Goal: Find specific page/section: Find specific page/section

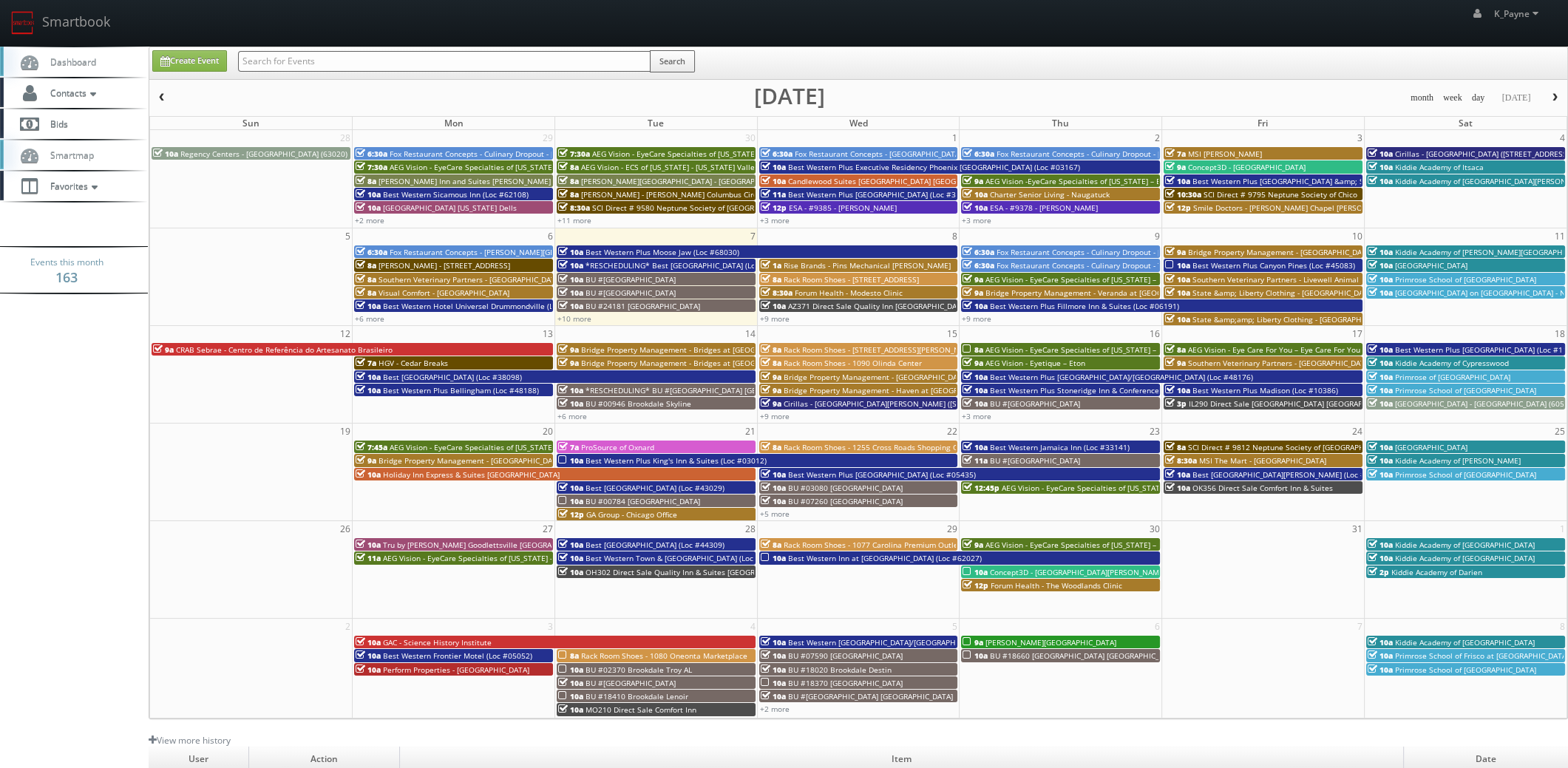
click at [331, 60] on input "text" at bounding box center [445, 61] width 413 height 21
type input "royal sonesta"
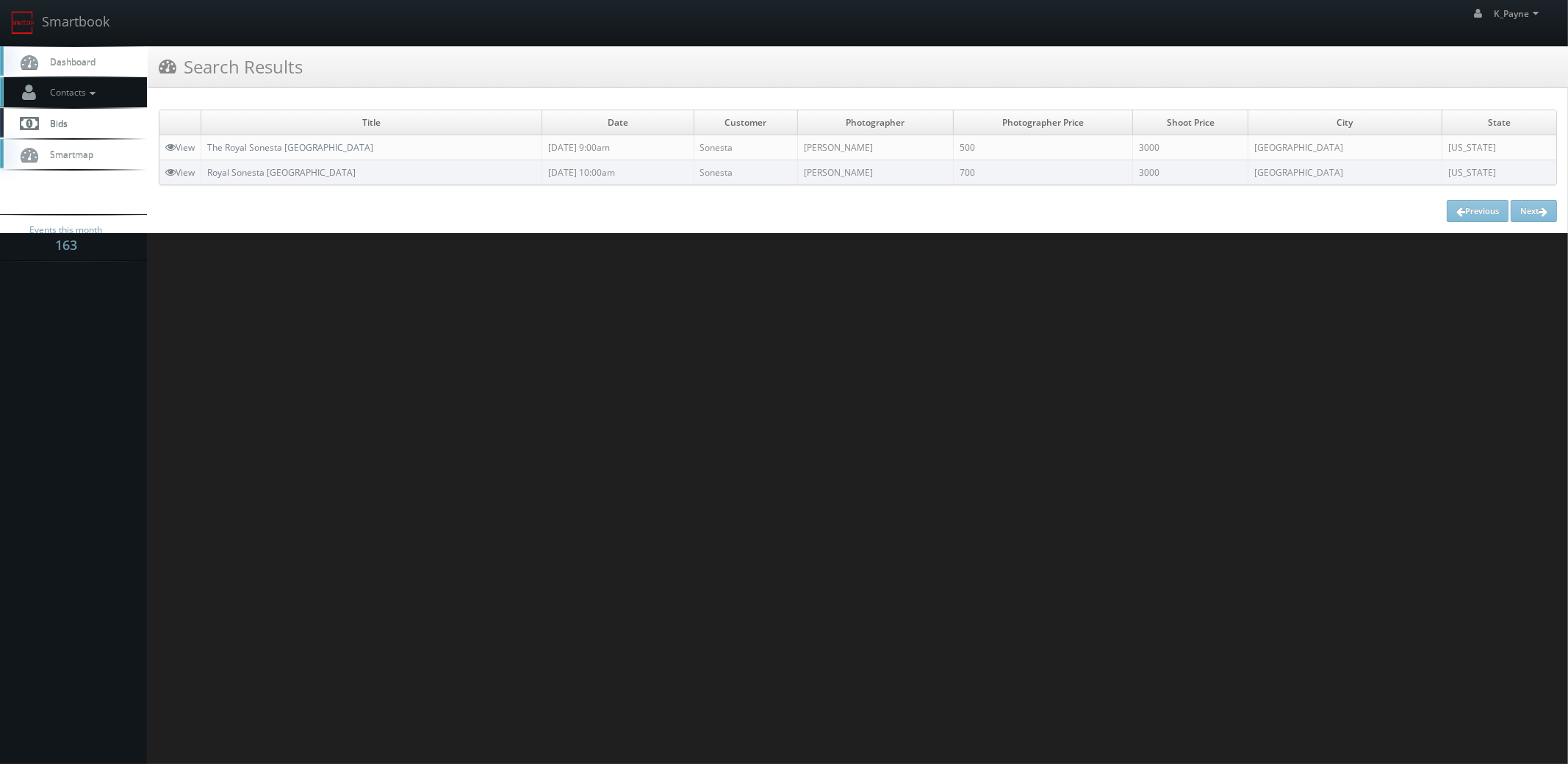
click at [78, 84] on link "Contacts" at bounding box center [73, 92] width 147 height 30
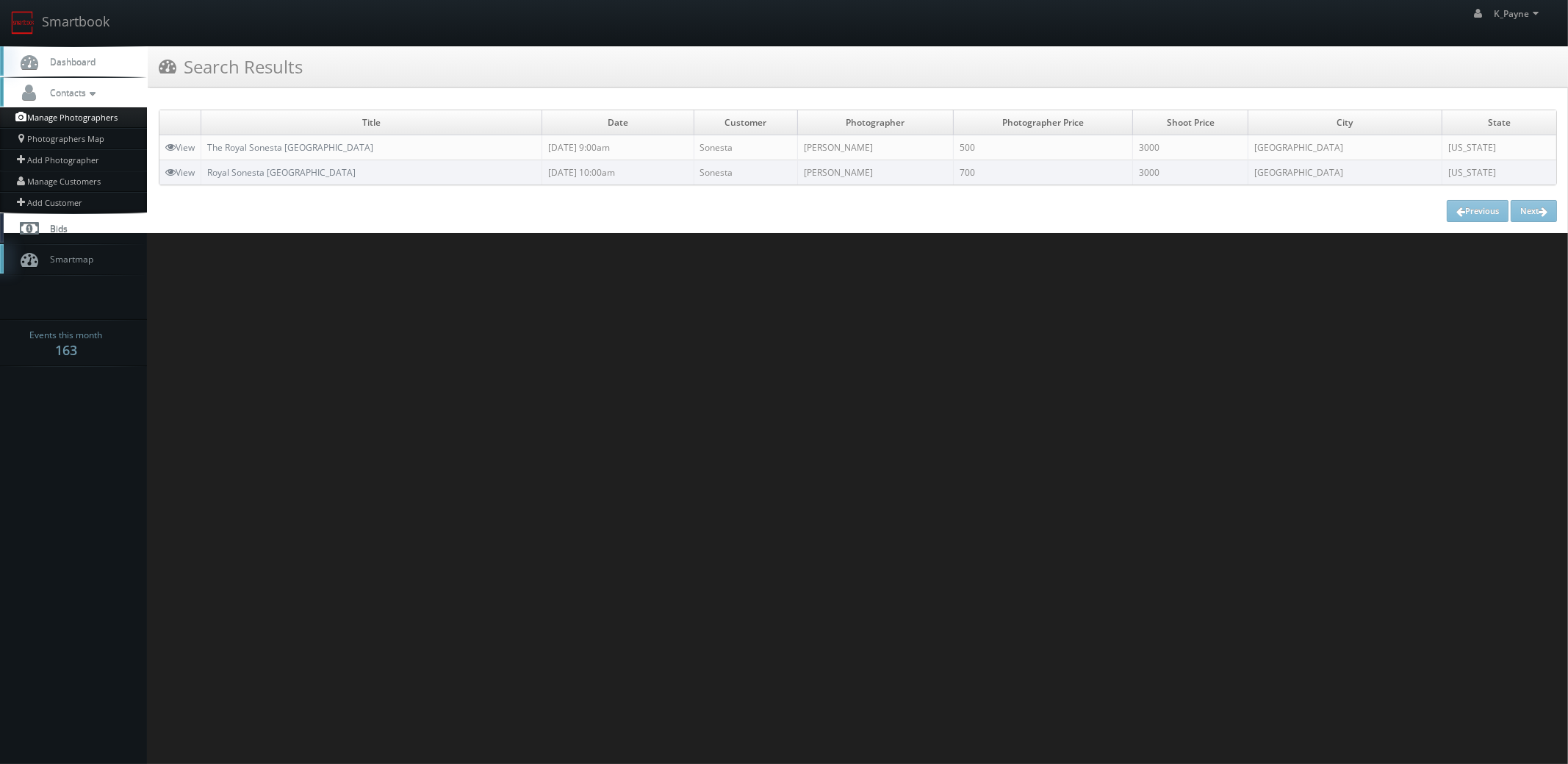
click at [72, 118] on link "Manage Photographers" at bounding box center [73, 118] width 147 height 21
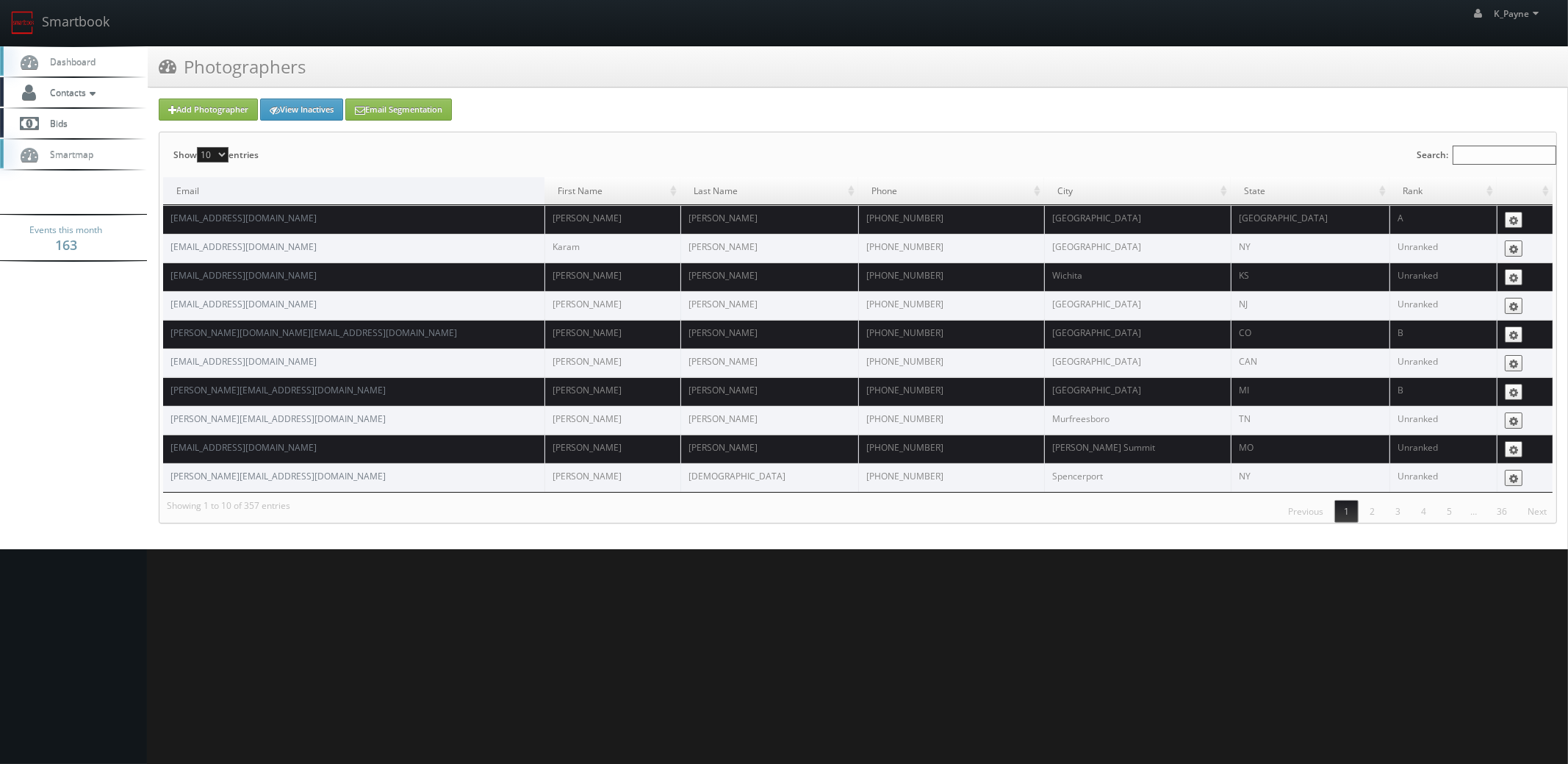
click at [1479, 156] on input "Search:" at bounding box center [1504, 155] width 104 height 19
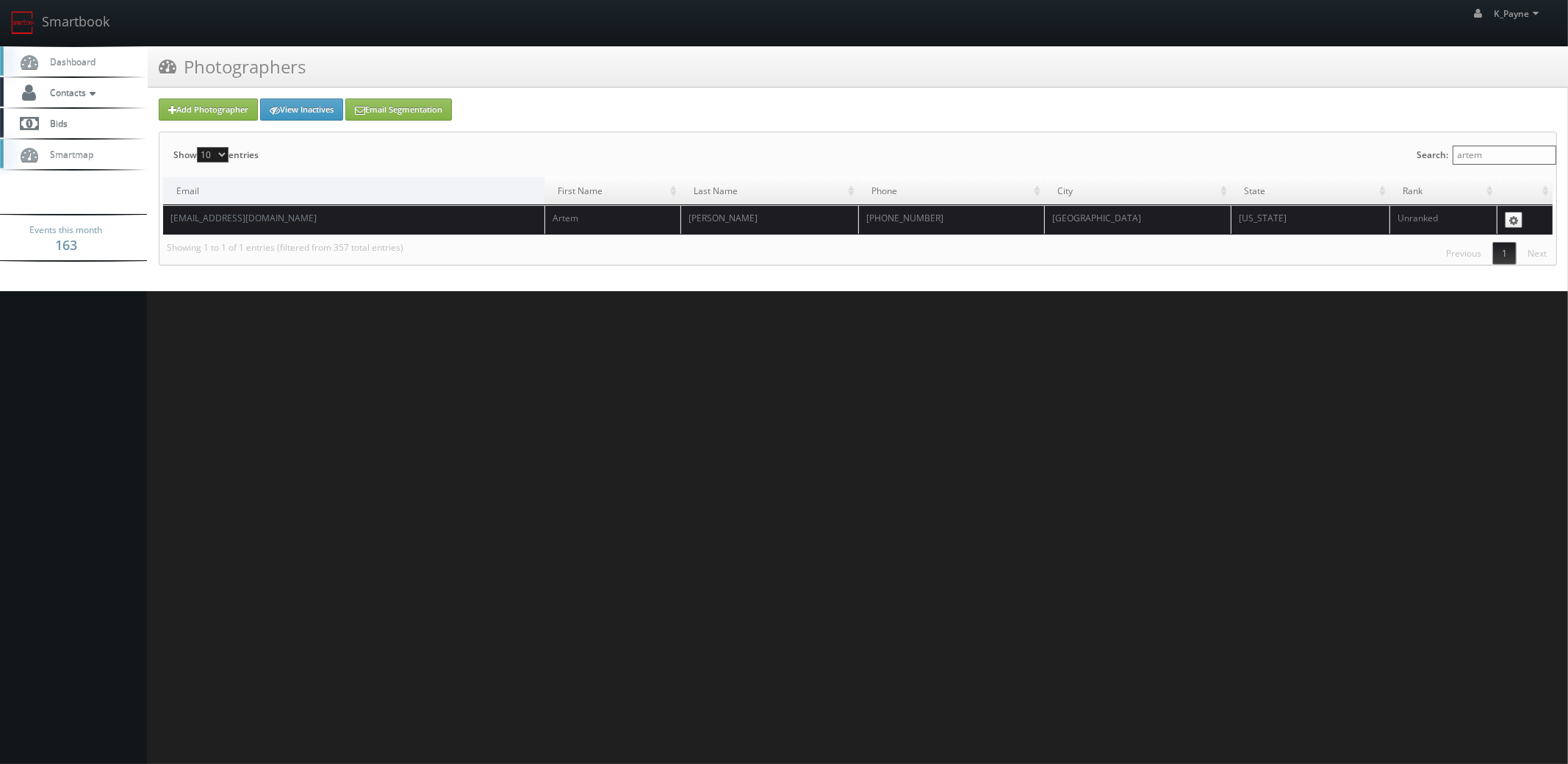
type input "artem"
drag, startPoint x: 290, startPoint y: 220, endPoint x: 166, endPoint y: 230, distance: 124.4
click at [166, 230] on td "photography@artems.art" at bounding box center [354, 219] width 381 height 28
copy link "photography@artems.art"
click at [215, 329] on html "Smartbook Toggle Side Navigation Toggle Top Navigation K_Payne K_Payne Profile …" at bounding box center [784, 382] width 1568 height 764
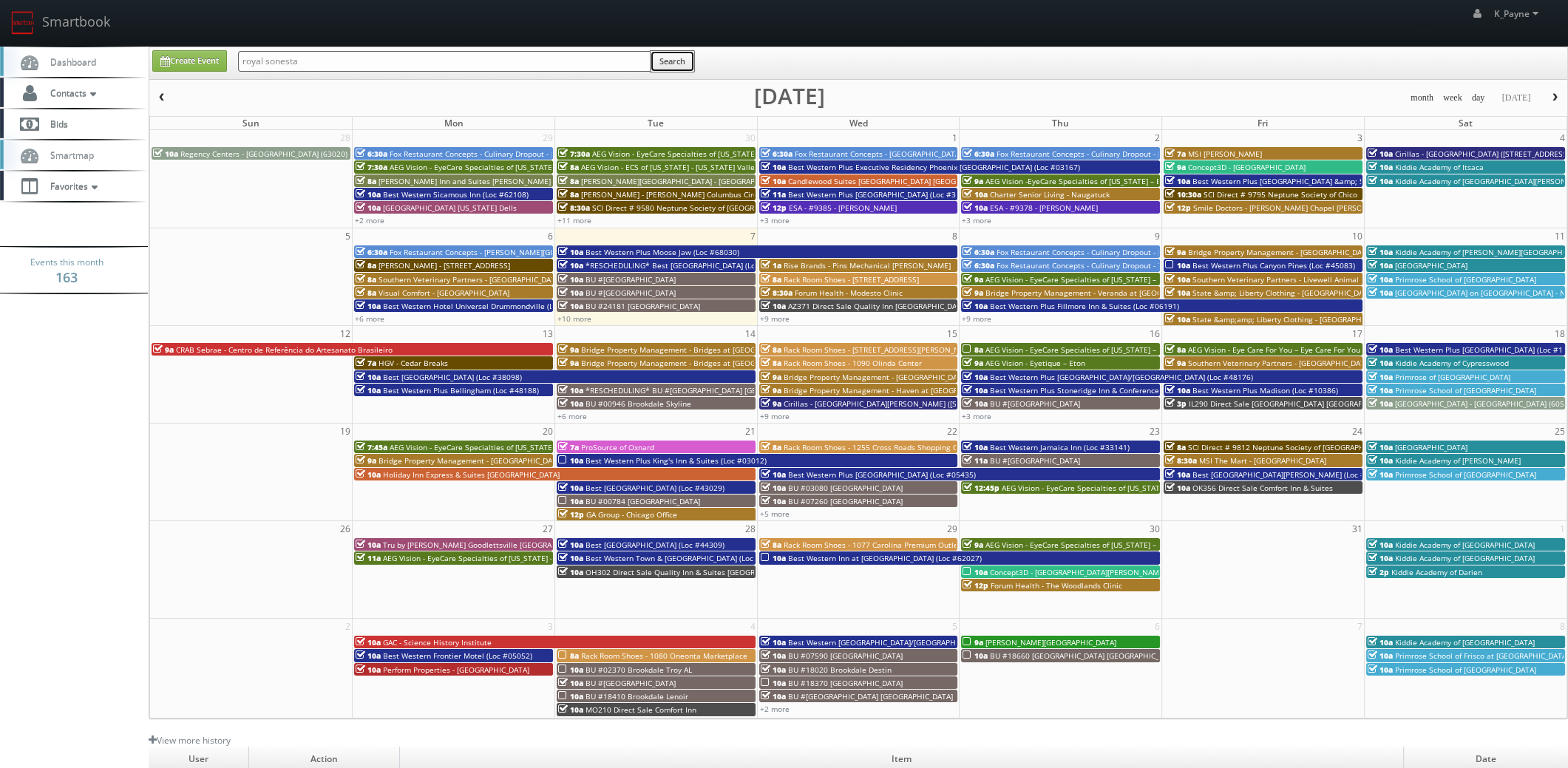
click at [680, 64] on button "Search" at bounding box center [673, 61] width 45 height 22
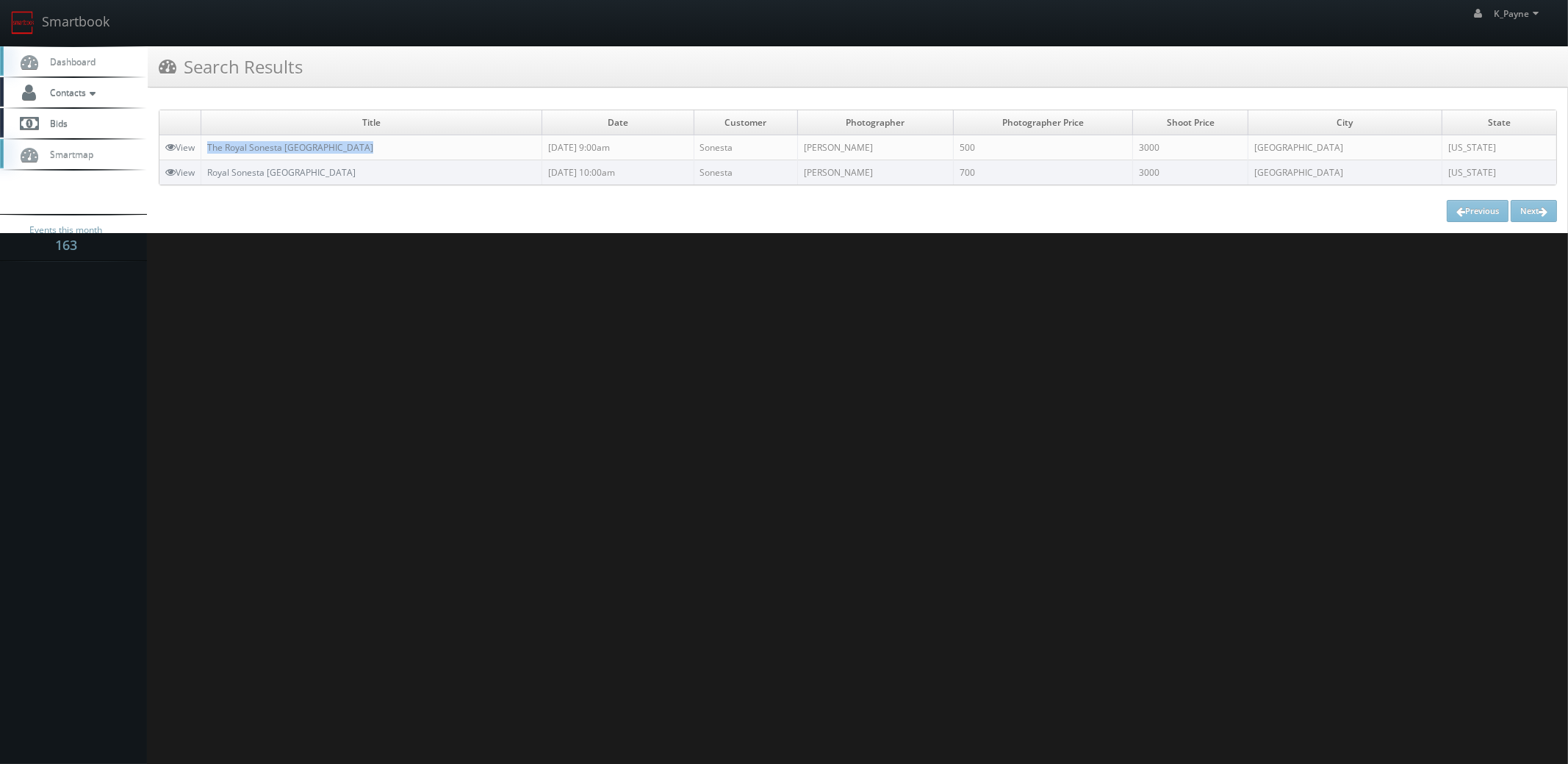
drag, startPoint x: 366, startPoint y: 146, endPoint x: 202, endPoint y: 154, distance: 164.2
click at [202, 154] on tr "View The Royal Sonesta Portland Downtown [DATE] 9:00am Sonesta [PERSON_NAME] 50…" at bounding box center [858, 148] width 1397 height 25
copy tr "The Royal Sonesta [GEOGRAPHIC_DATA]"
click at [67, 24] on link "Smartbook" at bounding box center [60, 22] width 120 height 45
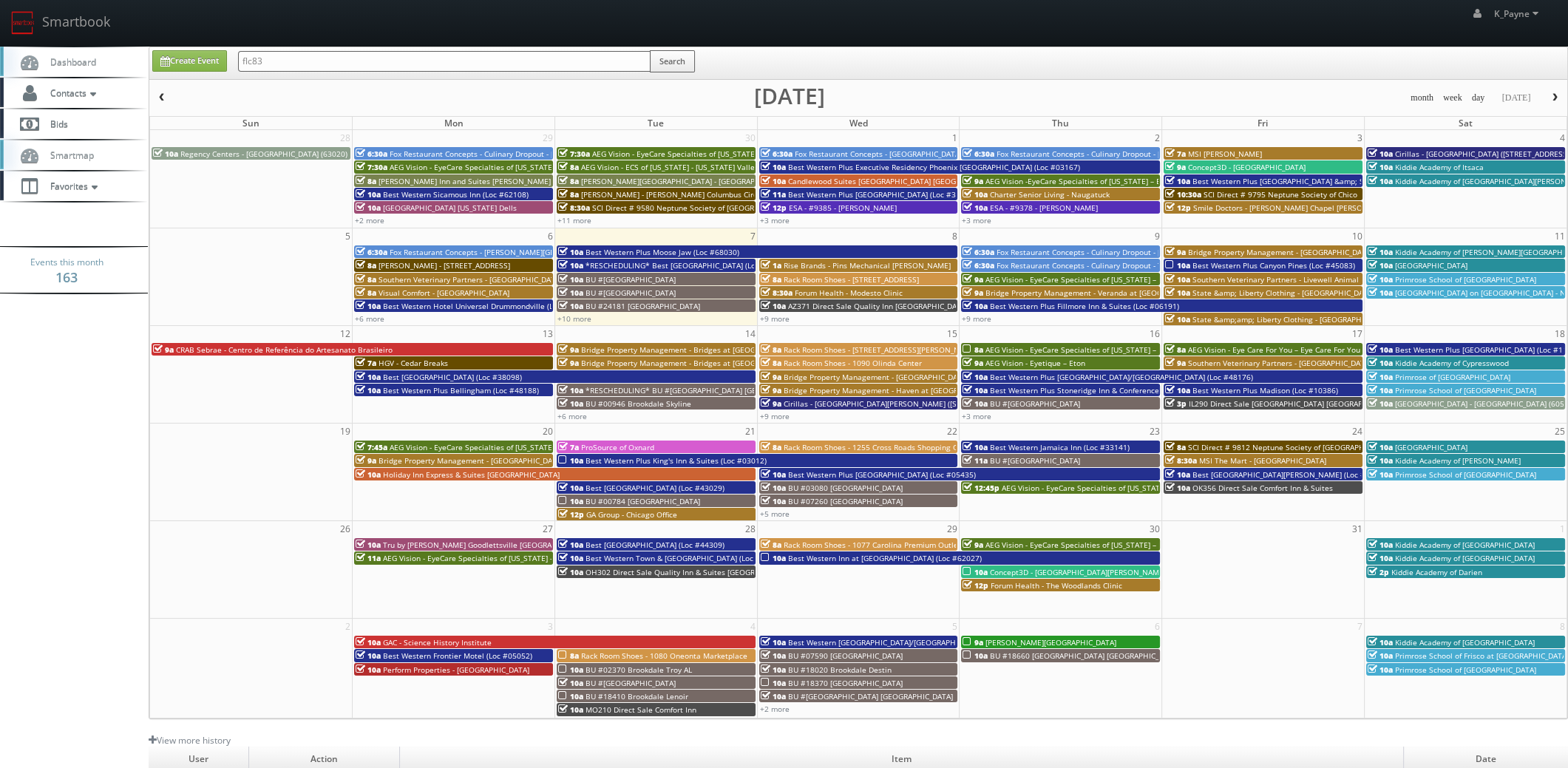
type input "flc83"
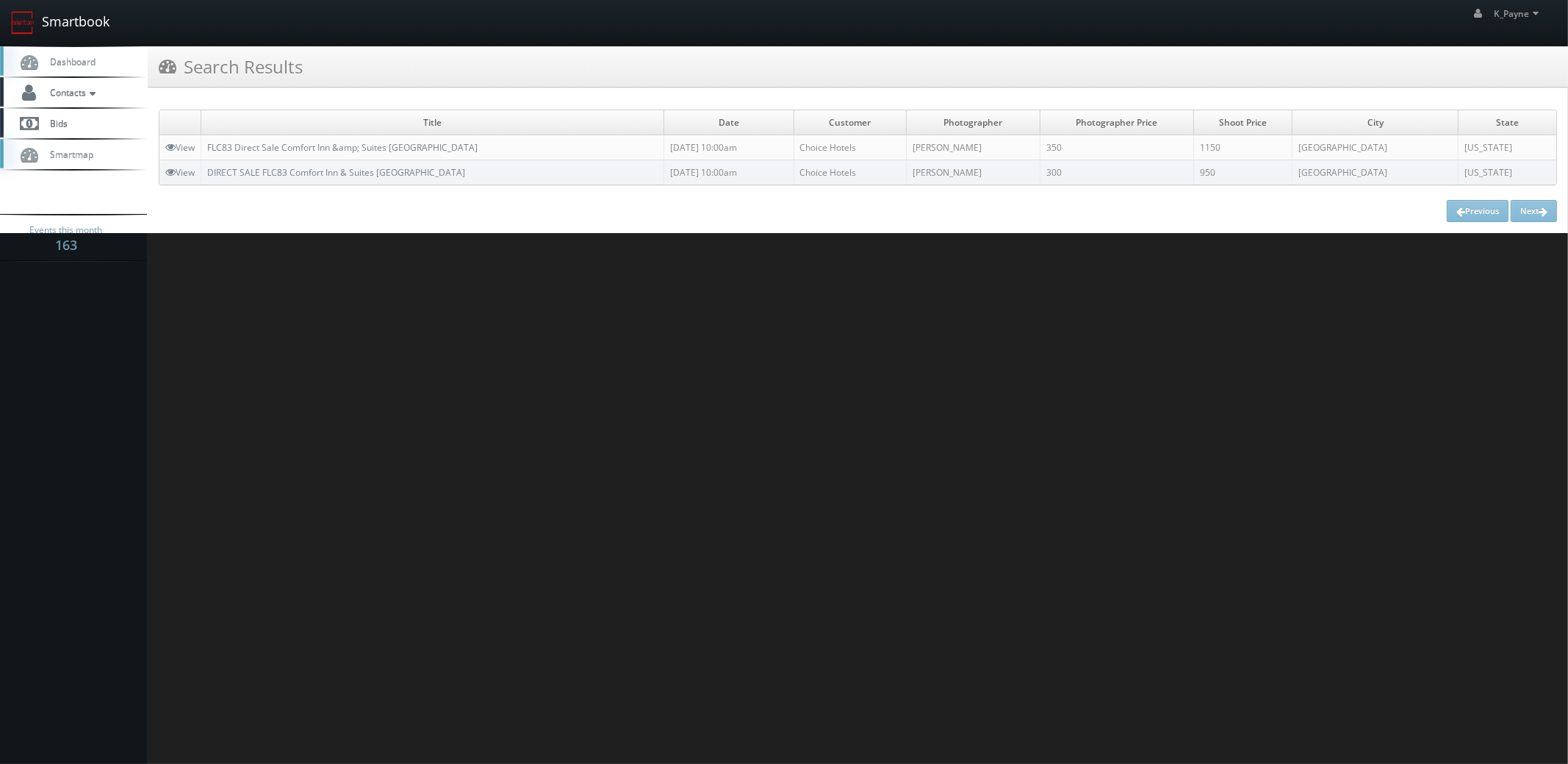
click at [64, 24] on link "Smartbook" at bounding box center [60, 22] width 120 height 45
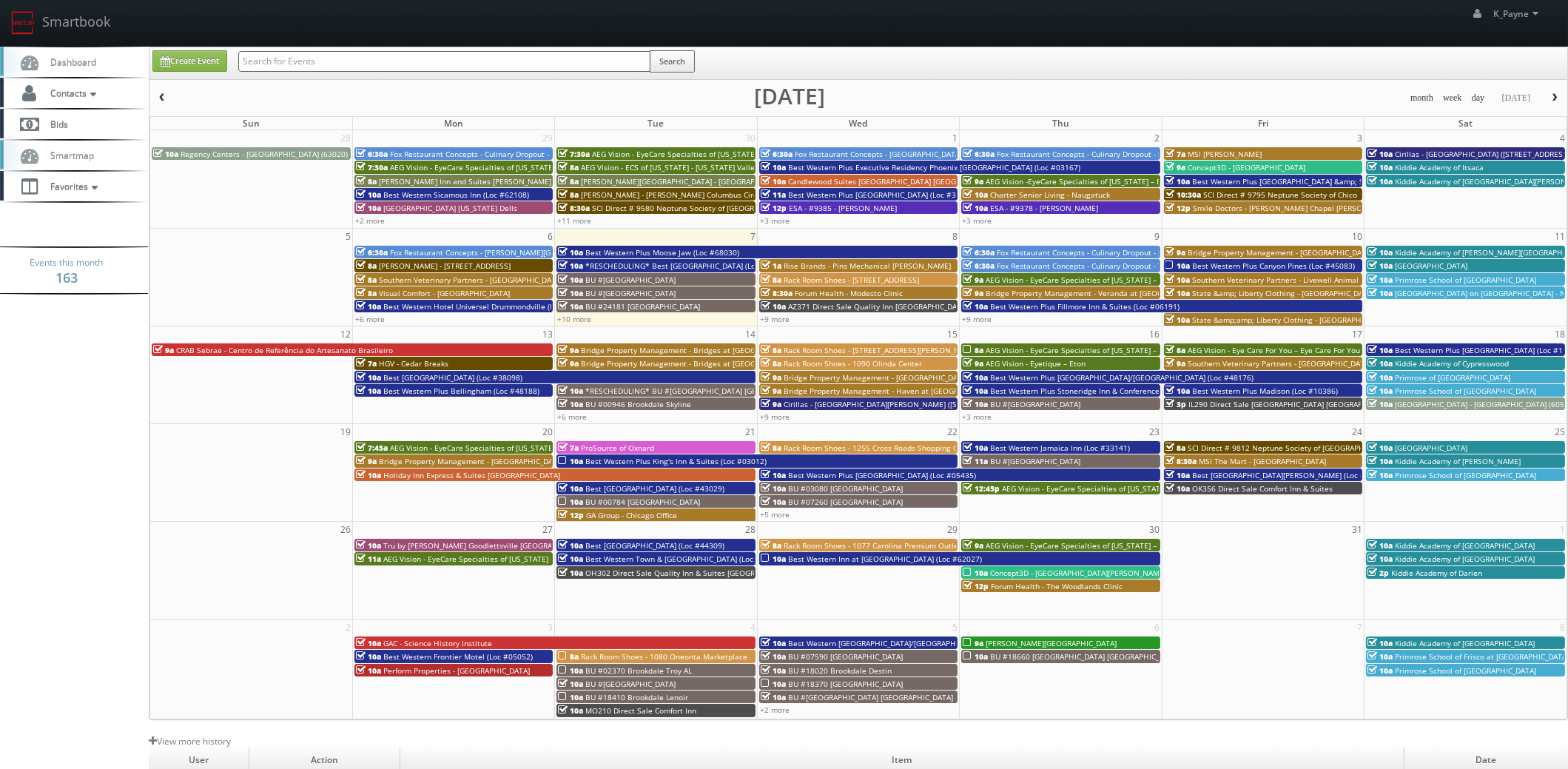
click at [322, 66] on input "text" at bounding box center [444, 61] width 412 height 21
type input "flb13"
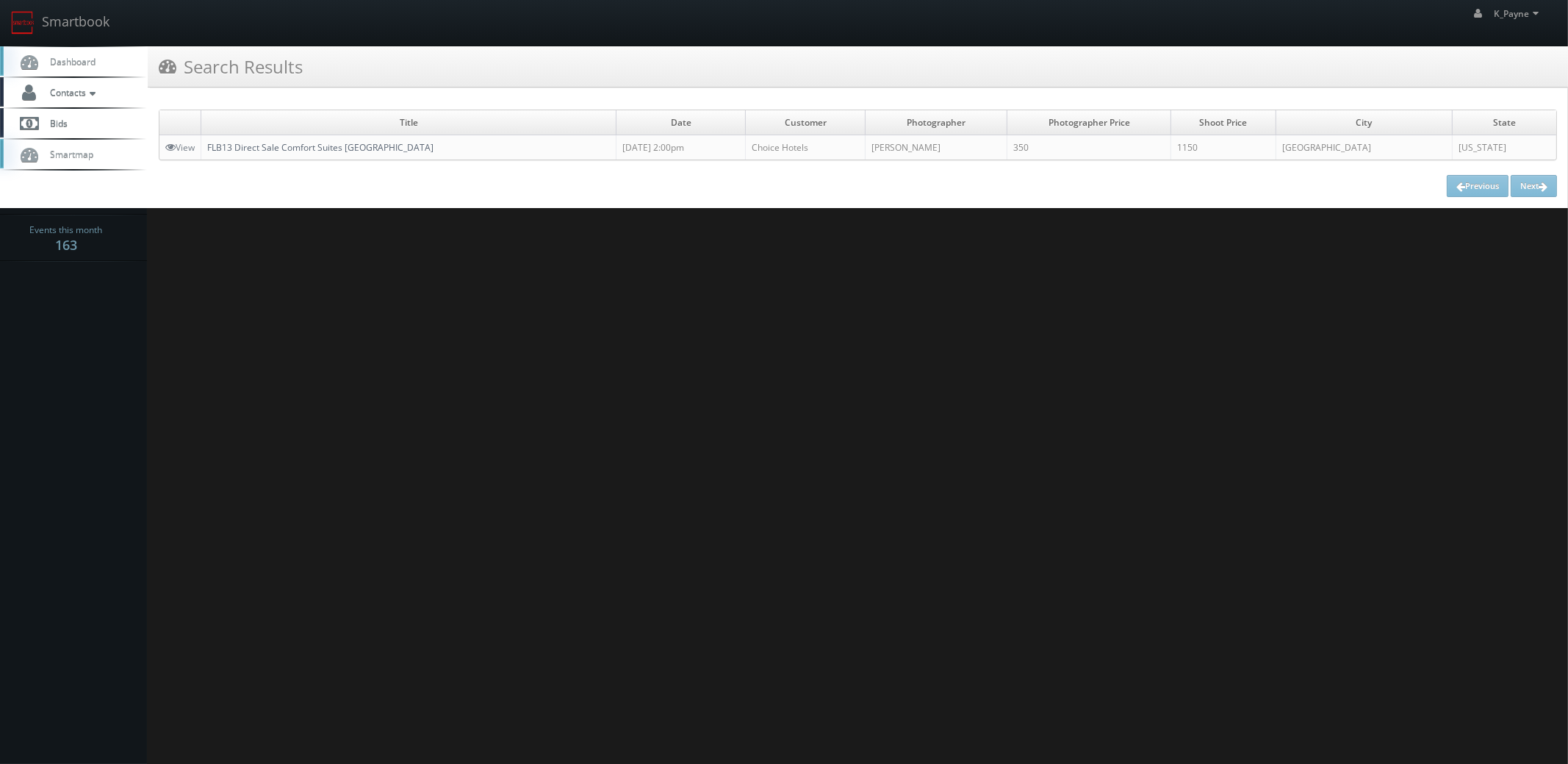
click at [390, 148] on link "FLB13 Direct Sale Comfort Suites Miami Airport North" at bounding box center [320, 147] width 227 height 13
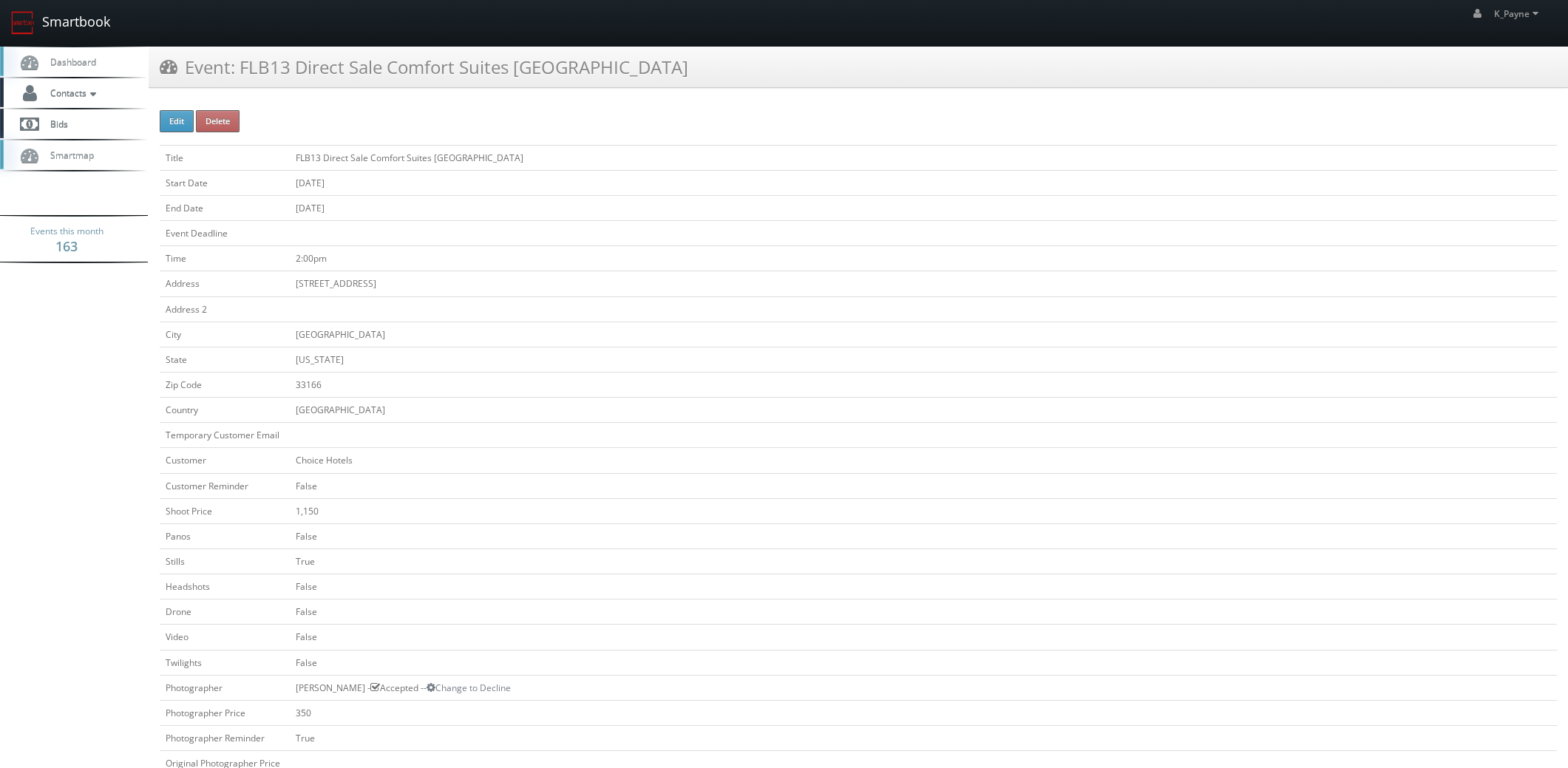
click at [81, 31] on link "Smartbook" at bounding box center [60, 22] width 121 height 46
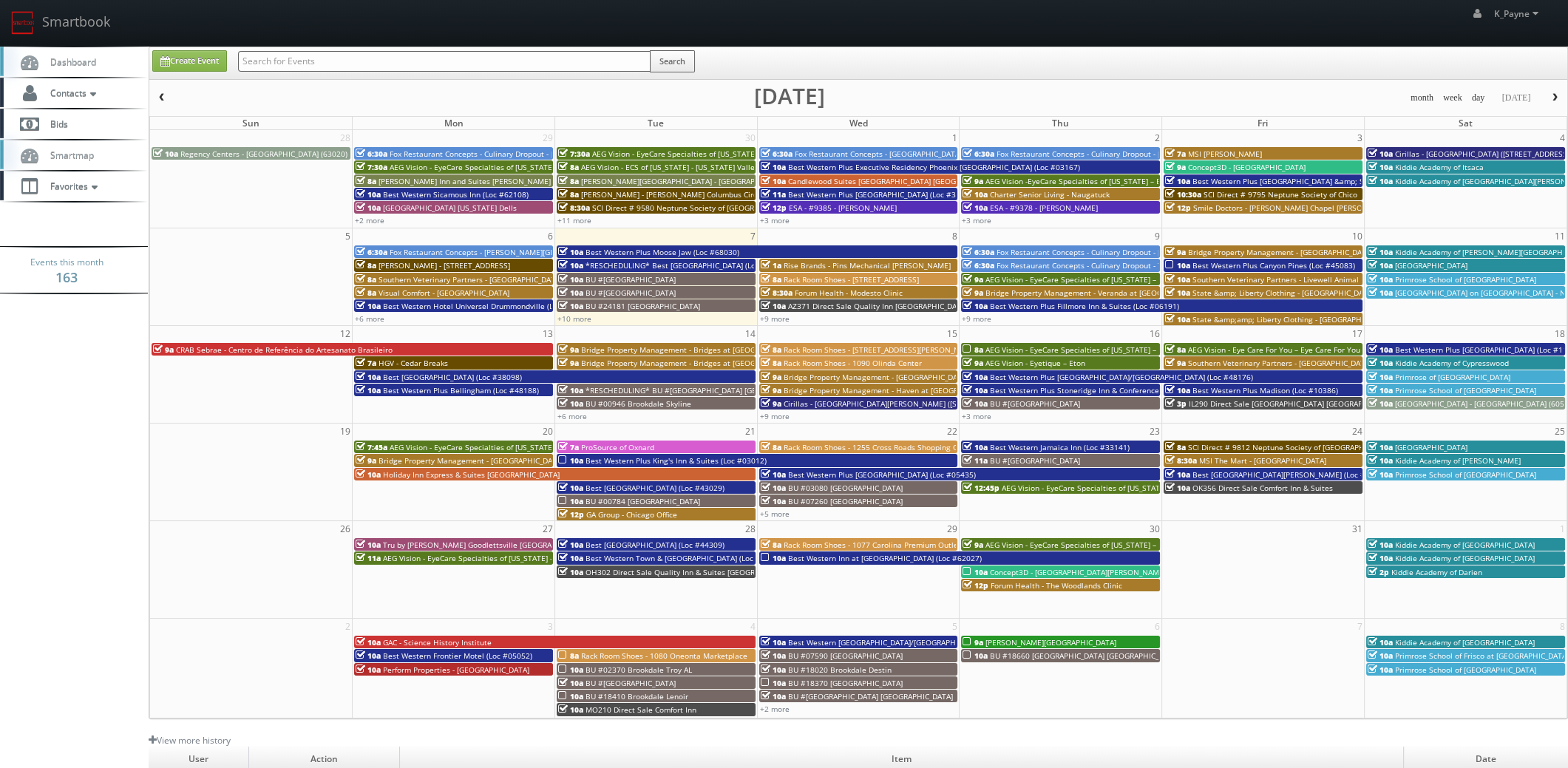
click at [296, 59] on input "text" at bounding box center [445, 61] width 413 height 21
paste input "Phillips & Associates - New York City"
type input "Phillips & Associates - New York City"
click at [661, 61] on button "Search" at bounding box center [673, 61] width 45 height 22
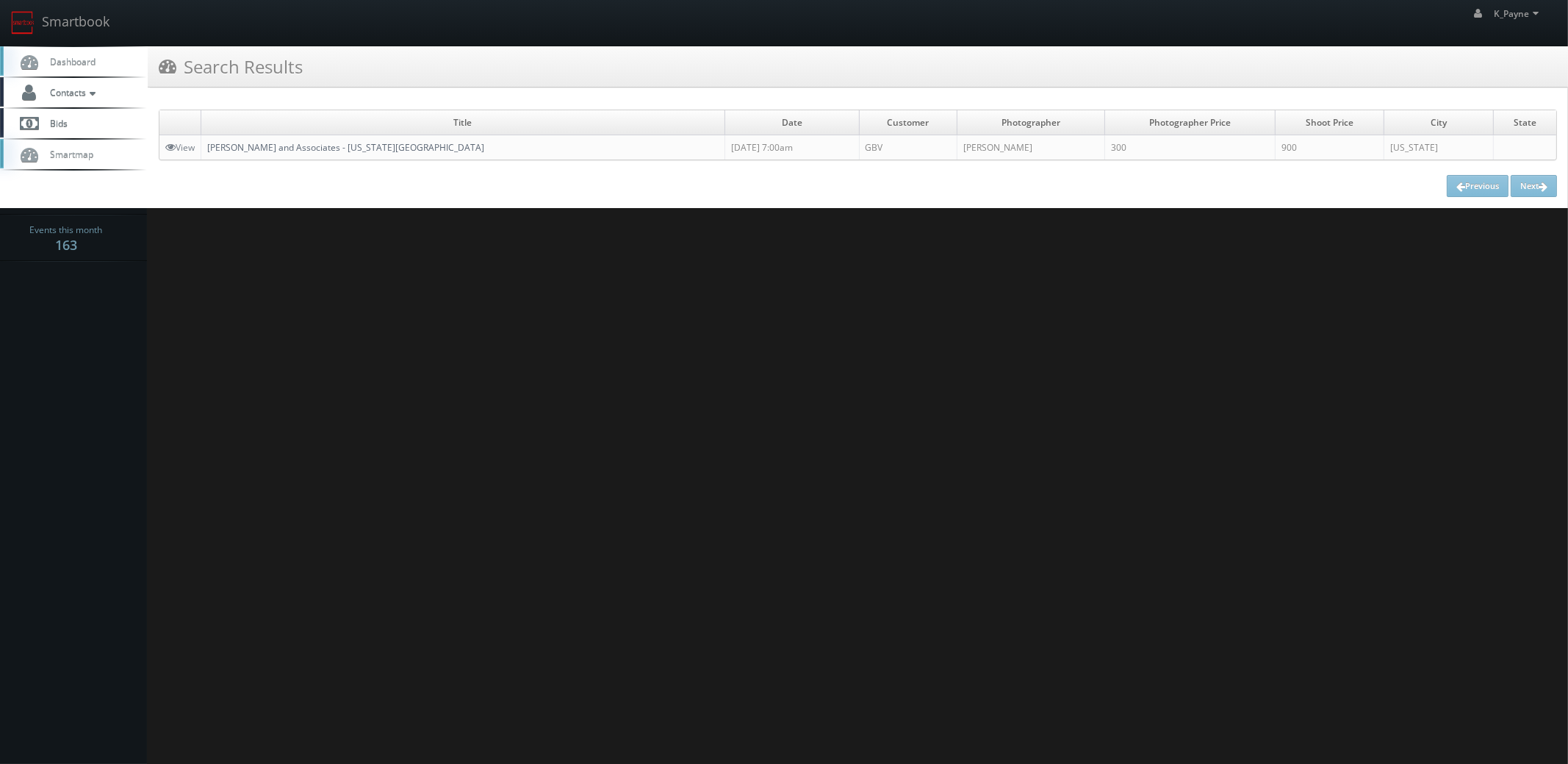
click at [290, 142] on link "[PERSON_NAME] and Associates - [US_STATE][GEOGRAPHIC_DATA]" at bounding box center [345, 147] width 277 height 13
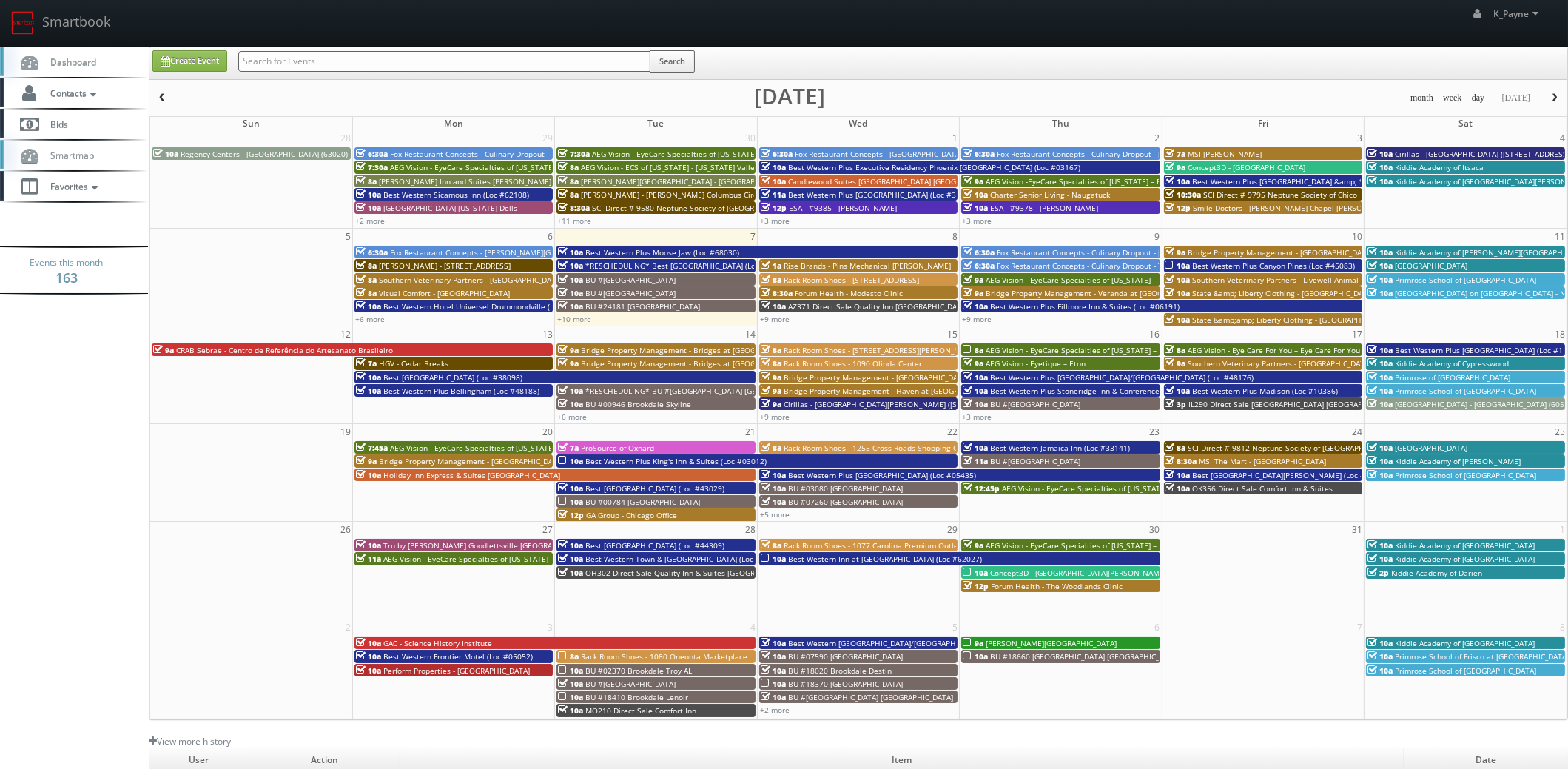
click at [319, 60] on input "text" at bounding box center [444, 61] width 412 height 21
type input "southlake"
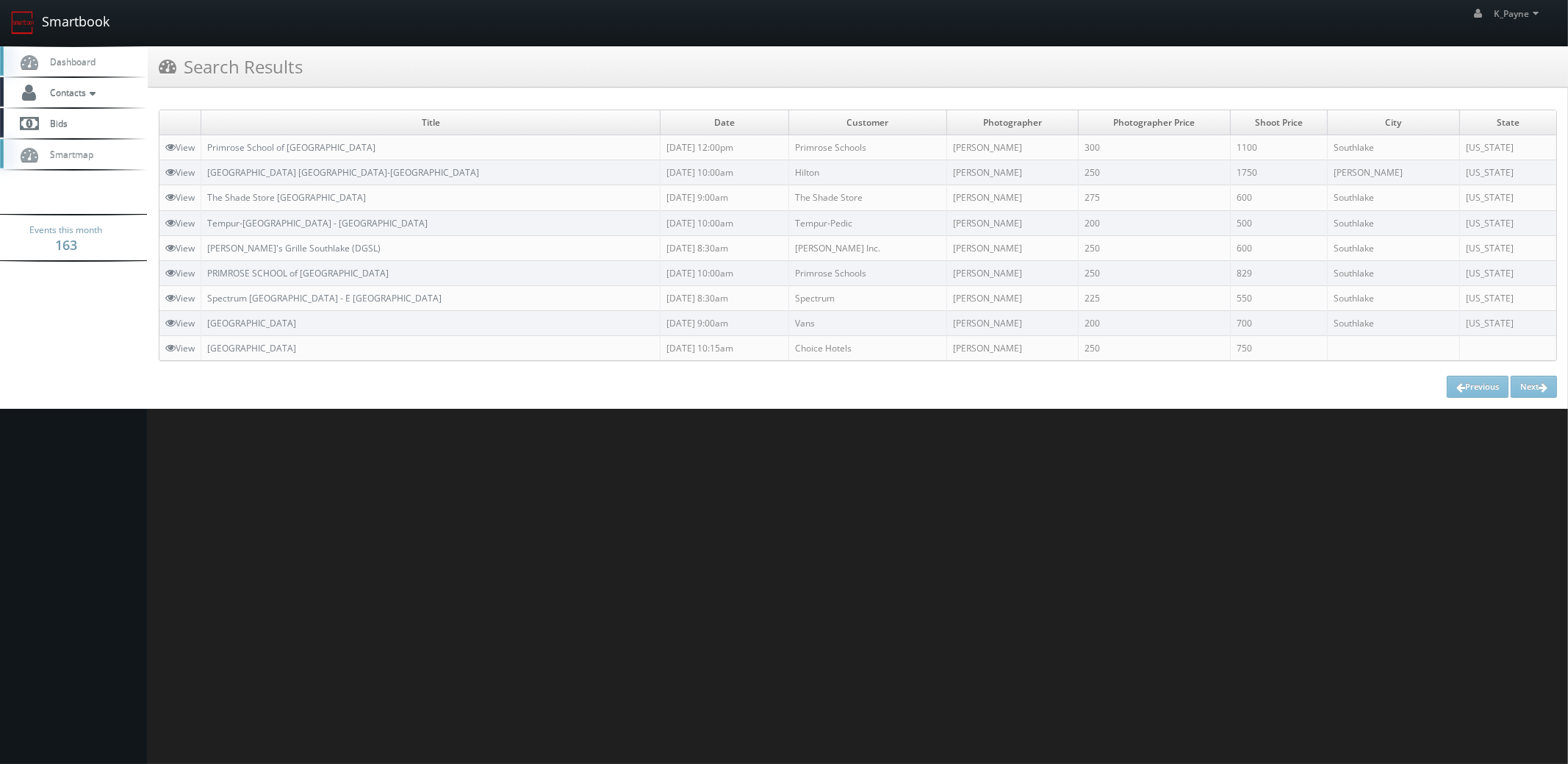
drag, startPoint x: 78, startPoint y: 28, endPoint x: 88, endPoint y: 28, distance: 10.0
click at [76, 27] on link "Smartbook" at bounding box center [60, 22] width 120 height 45
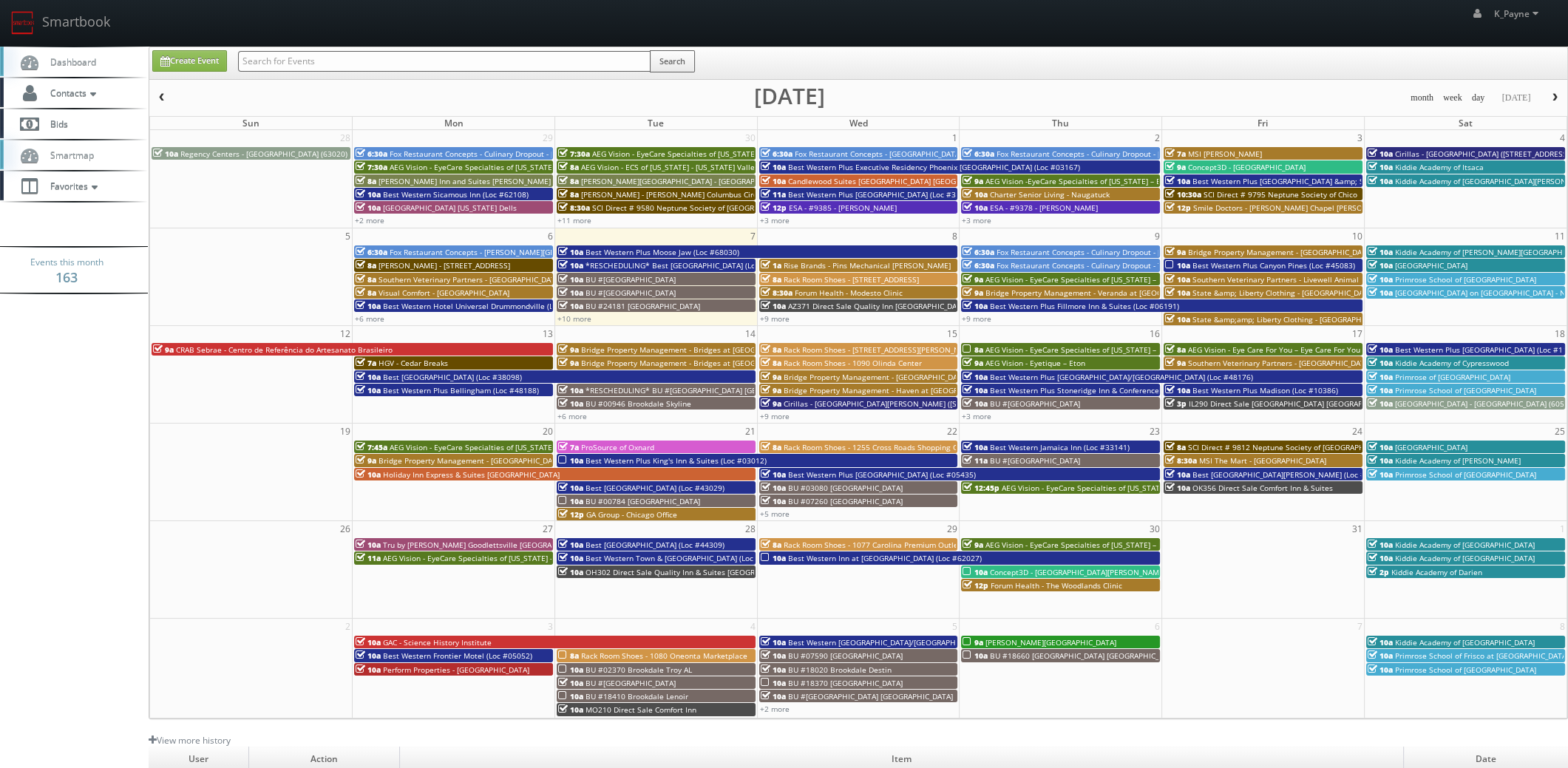
click at [309, 59] on input "text" at bounding box center [445, 61] width 413 height 21
type input "hidden lakes"
